Goal: Information Seeking & Learning: Understand process/instructions

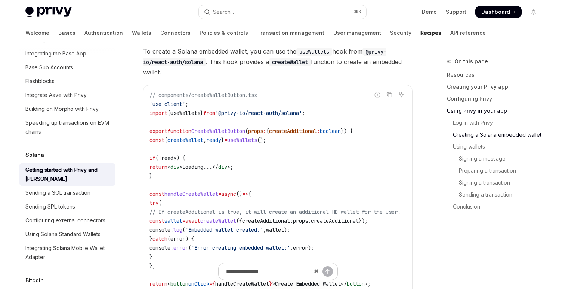
scroll to position [1180, 0]
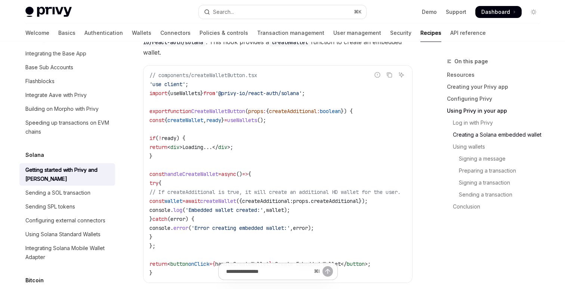
click at [203, 121] on span "createWallet" at bounding box center [185, 120] width 36 height 7
copy span "createWallet"
drag, startPoint x: 270, startPoint y: 119, endPoint x: 157, endPoint y: 120, distance: 113.3
click at [157, 120] on code "// components/createWalletButton.tsx 'use client' ; import { useWallets } from …" at bounding box center [284, 174] width 269 height 206
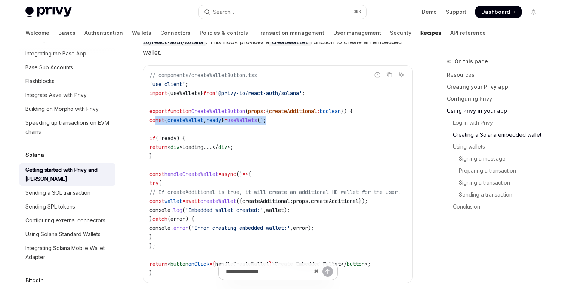
copy span "const { createWallet , ready } = useWallets ();"
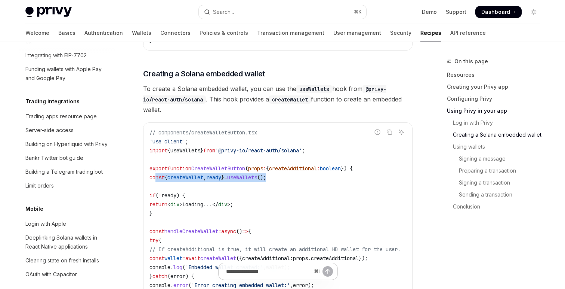
scroll to position [1057, 0]
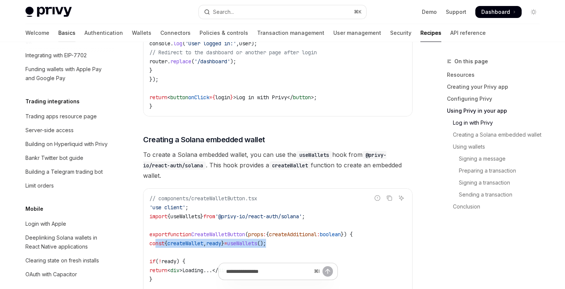
click at [58, 32] on link "Basics" at bounding box center [66, 33] width 17 height 18
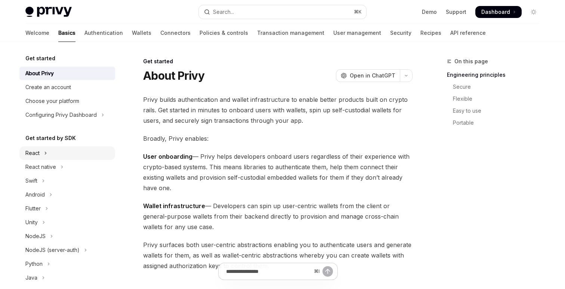
click at [53, 150] on button "React" at bounding box center [67, 152] width 96 height 13
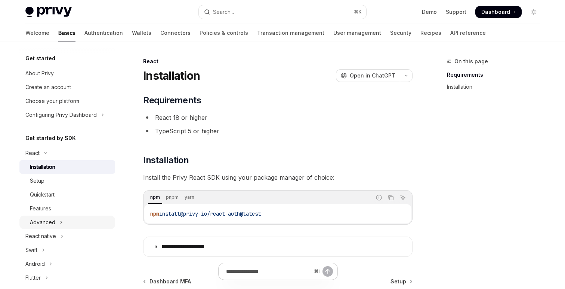
click at [65, 223] on button "Advanced" at bounding box center [67, 221] width 96 height 13
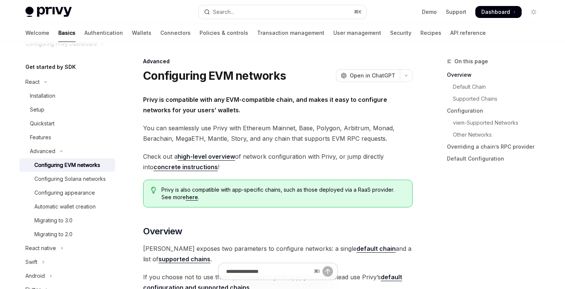
scroll to position [74, 0]
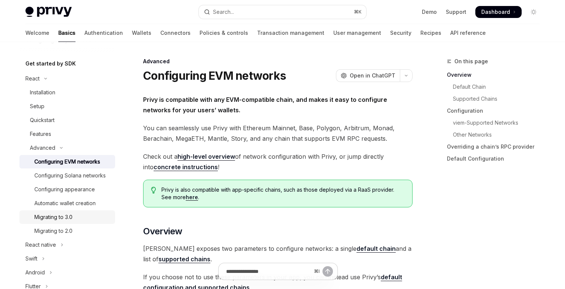
click at [75, 216] on div "Migrating to 3.0" at bounding box center [72, 216] width 76 height 9
type textarea "*"
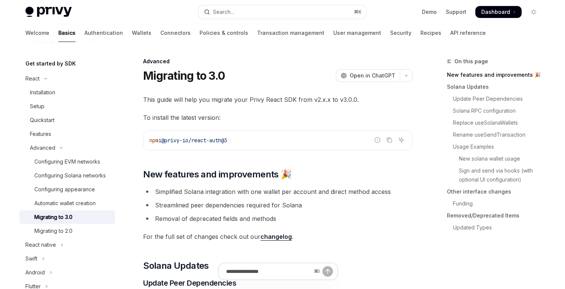
click at [269, 147] on div "npm i @privy-io/react-auth@3" at bounding box center [278, 139] width 269 height 19
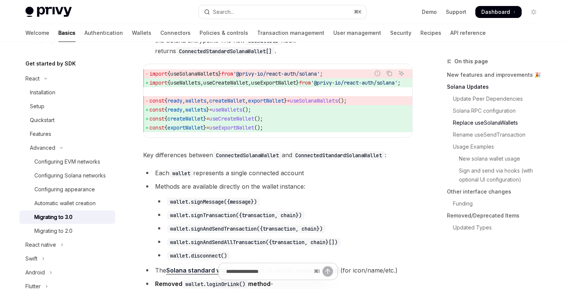
click at [304, 159] on code "ConnectedStandardSolanaWallet" at bounding box center [338, 155] width 93 height 8
click at [262, 114] on span "const { ready , wallets } = useWallets ();" at bounding box center [284, 109] width 269 height 9
click at [254, 122] on span "useCreateWallet" at bounding box center [231, 118] width 45 height 7
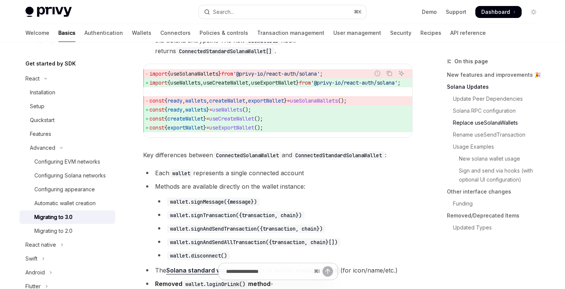
click at [289, 114] on span "const { ready , wallets } = useWallets ();" at bounding box center [284, 109] width 269 height 9
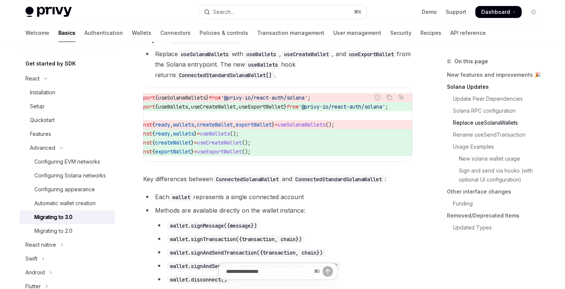
scroll to position [0, 0]
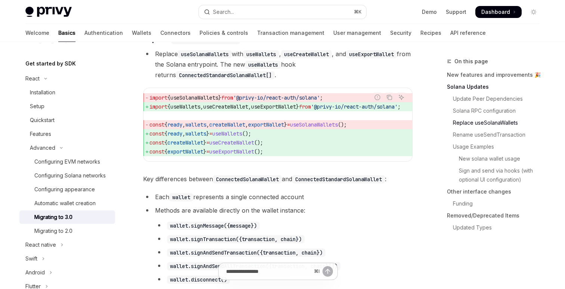
click at [289, 110] on span "useExportWallet" at bounding box center [273, 106] width 45 height 7
click at [242, 110] on span "useCreateWallet" at bounding box center [225, 106] width 45 height 7
copy span "useCreateWallet"
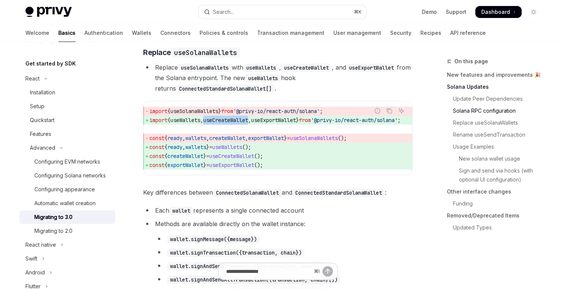
scroll to position [664, 0]
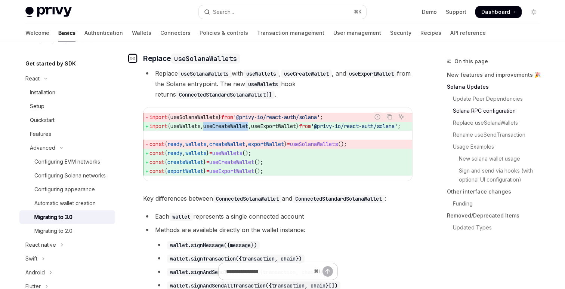
click at [137, 63] on div "Navigate to header" at bounding box center [132, 58] width 9 height 9
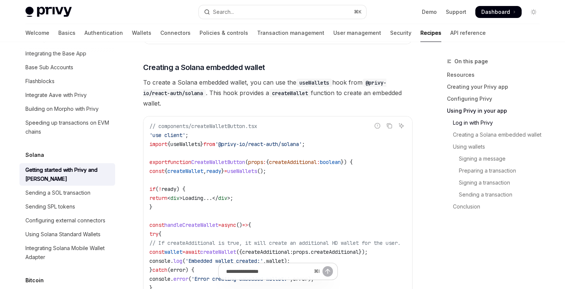
scroll to position [1136, 0]
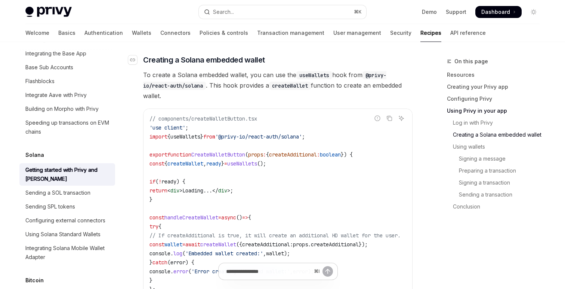
click at [277, 64] on h3 "​ Creating a Solana embedded wallet" at bounding box center [278, 60] width 270 height 10
drag, startPoint x: 143, startPoint y: 77, endPoint x: 246, endPoint y: 76, distance: 103.6
click at [246, 76] on span "To create a Solana embedded wallet, you can use the useWallets hook from @privy…" at bounding box center [278, 85] width 270 height 31
copy span "To create a Solana embedded wallet"
